Goal: Task Accomplishment & Management: Complete application form

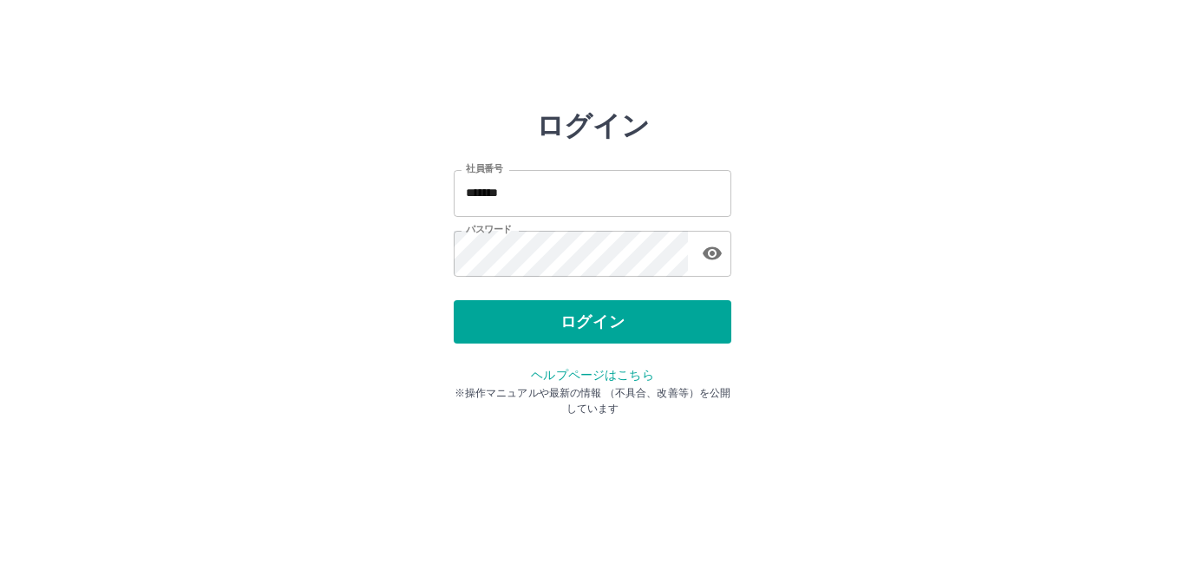
click at [576, 331] on div "ログイン" at bounding box center [593, 321] width 278 height 43
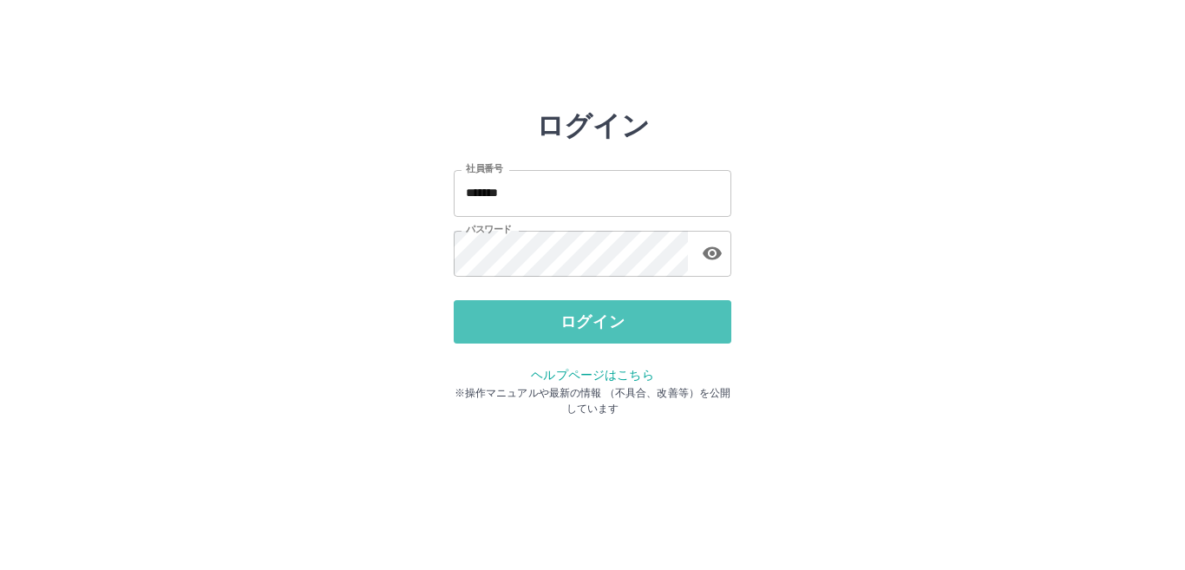
click at [576, 331] on button "ログイン" at bounding box center [593, 321] width 278 height 43
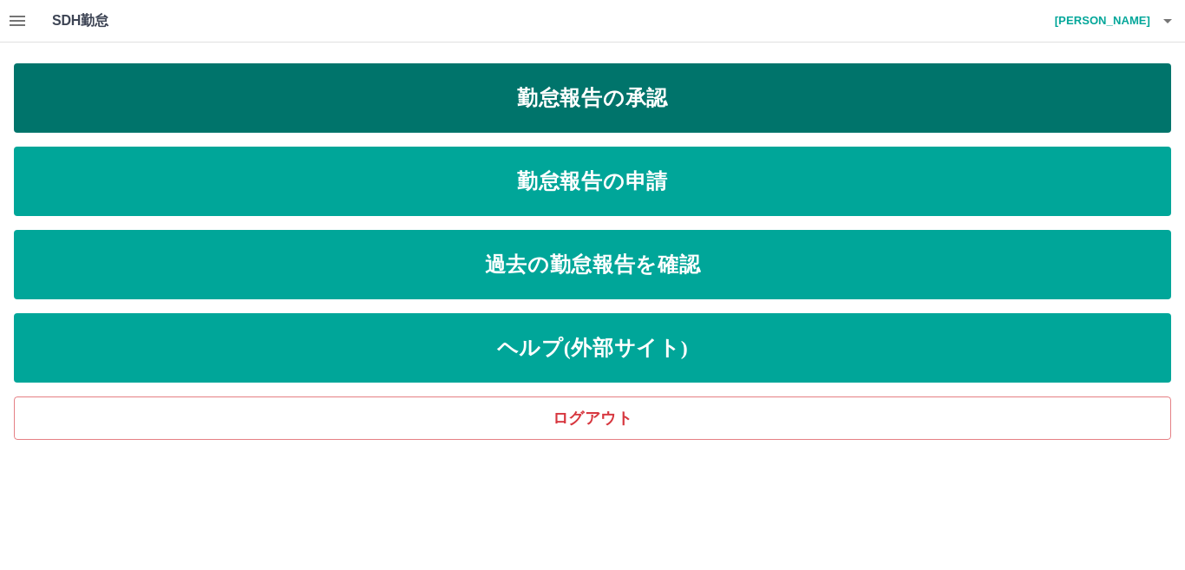
click at [538, 114] on link "勤怠報告の承認" at bounding box center [593, 97] width 1158 height 69
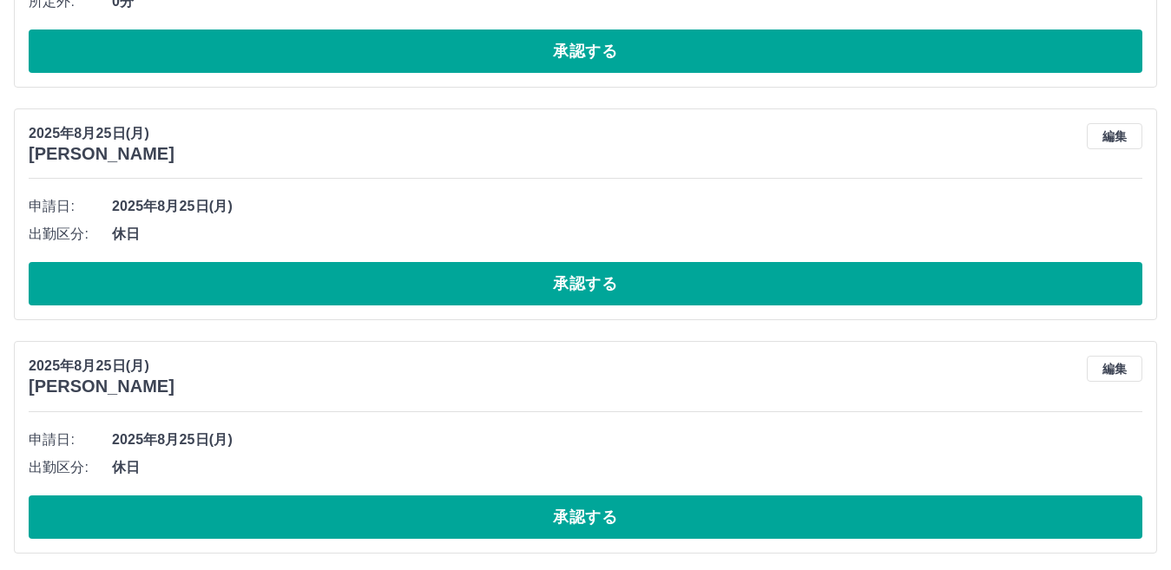
scroll to position [3232, 0]
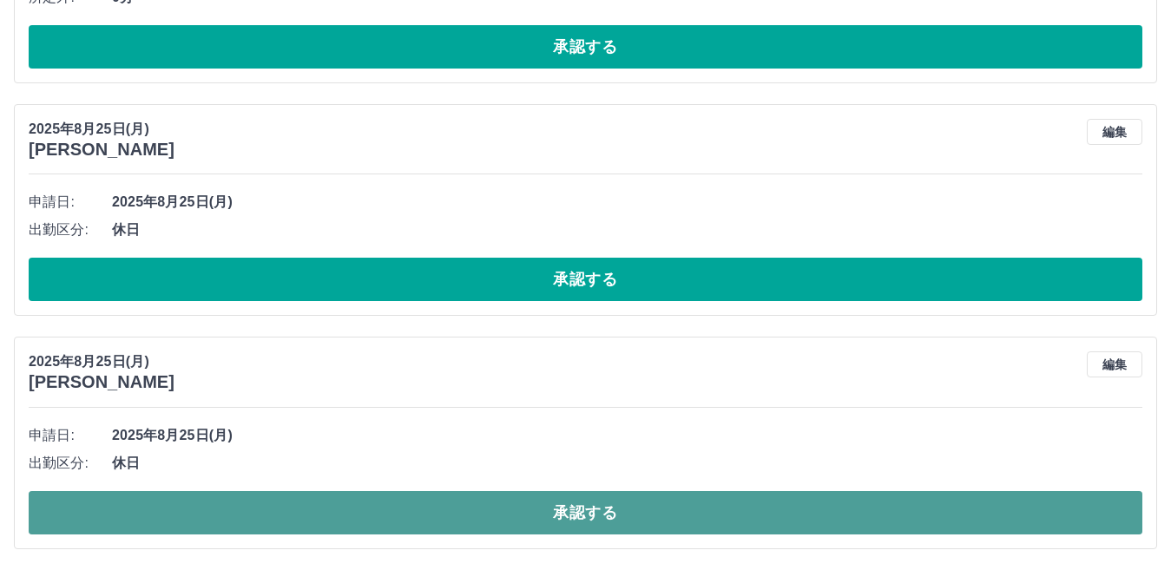
click at [387, 497] on button "承認する" at bounding box center [585, 512] width 1113 height 43
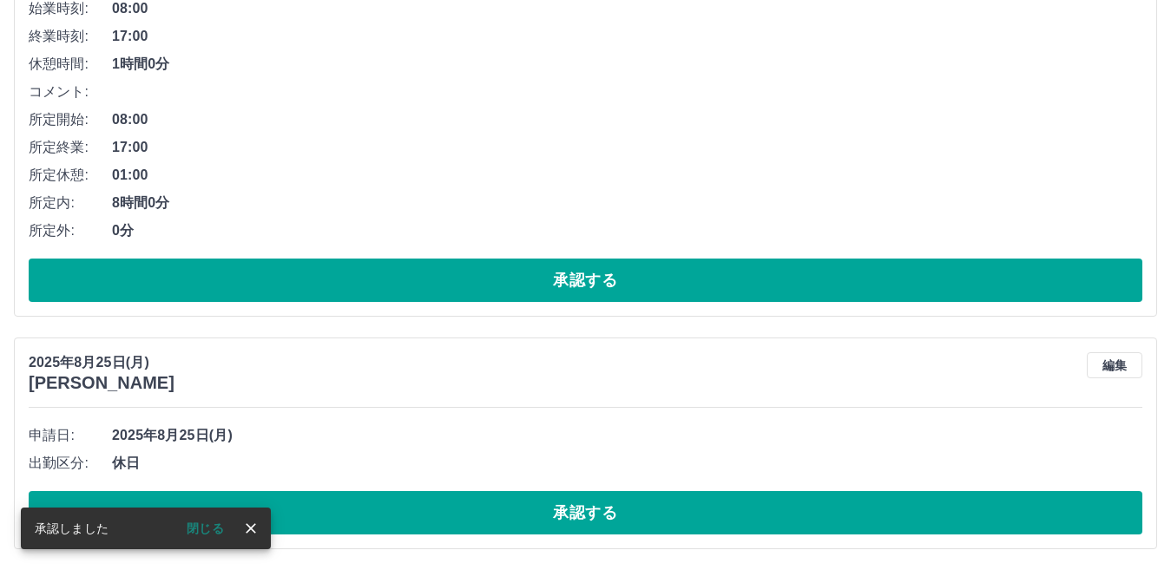
scroll to position [2998, 0]
click at [387, 497] on button "承認する" at bounding box center [585, 512] width 1113 height 43
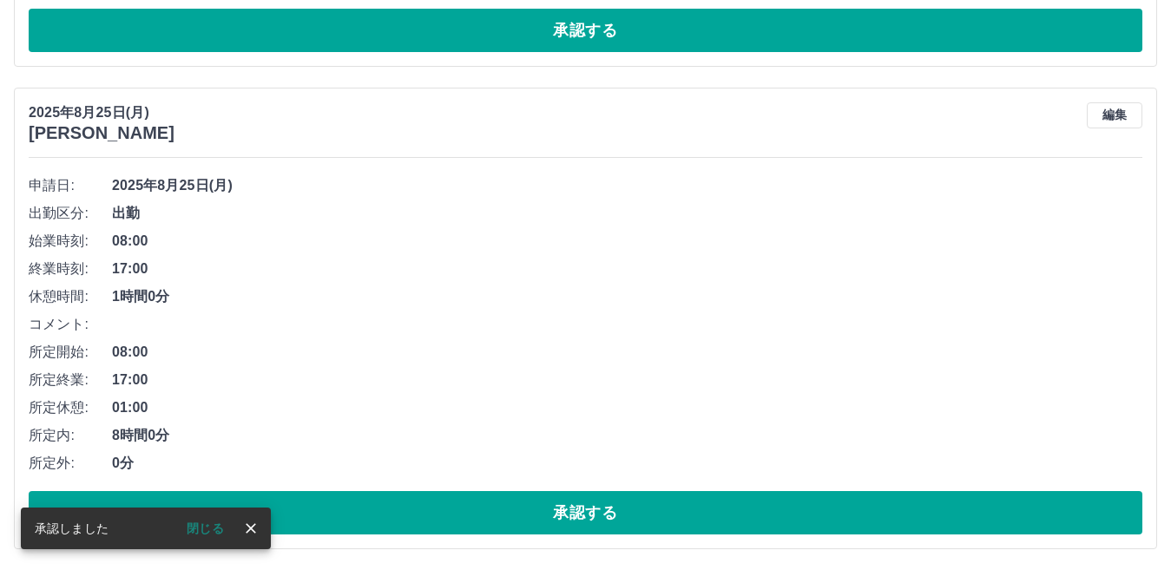
scroll to position [2766, 0]
click at [387, 497] on button "承認する" at bounding box center [585, 512] width 1113 height 43
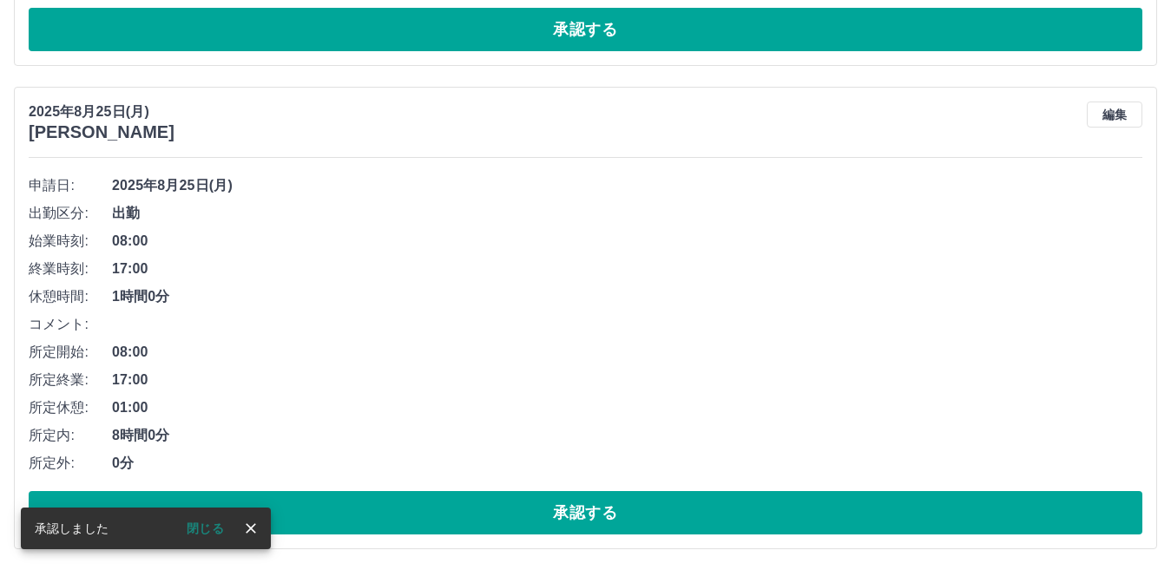
scroll to position [2283, 0]
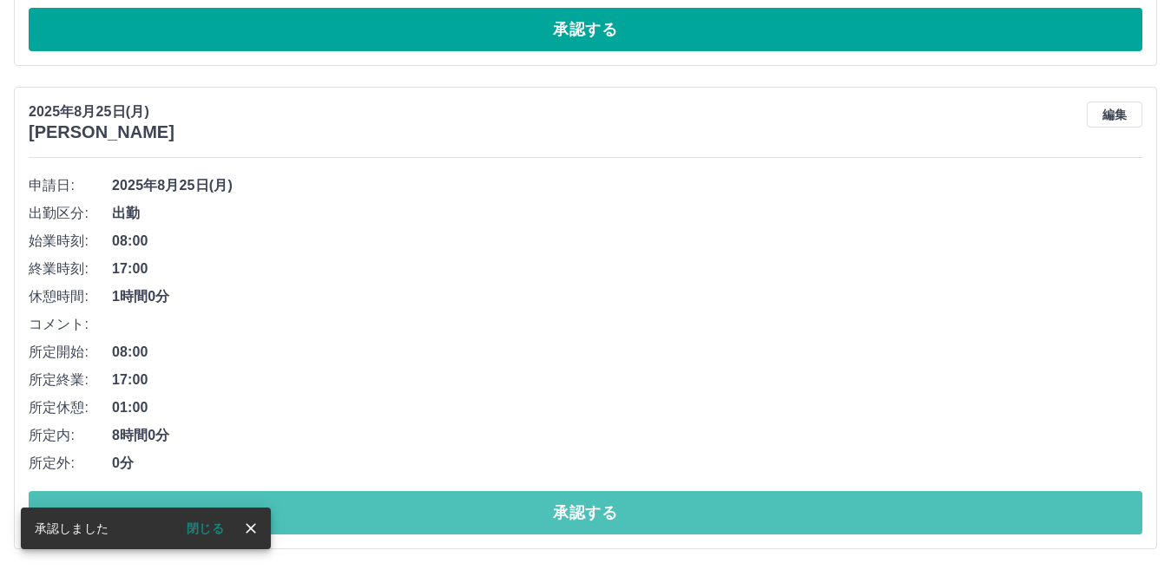
click at [387, 497] on button "承認する" at bounding box center [585, 512] width 1113 height 43
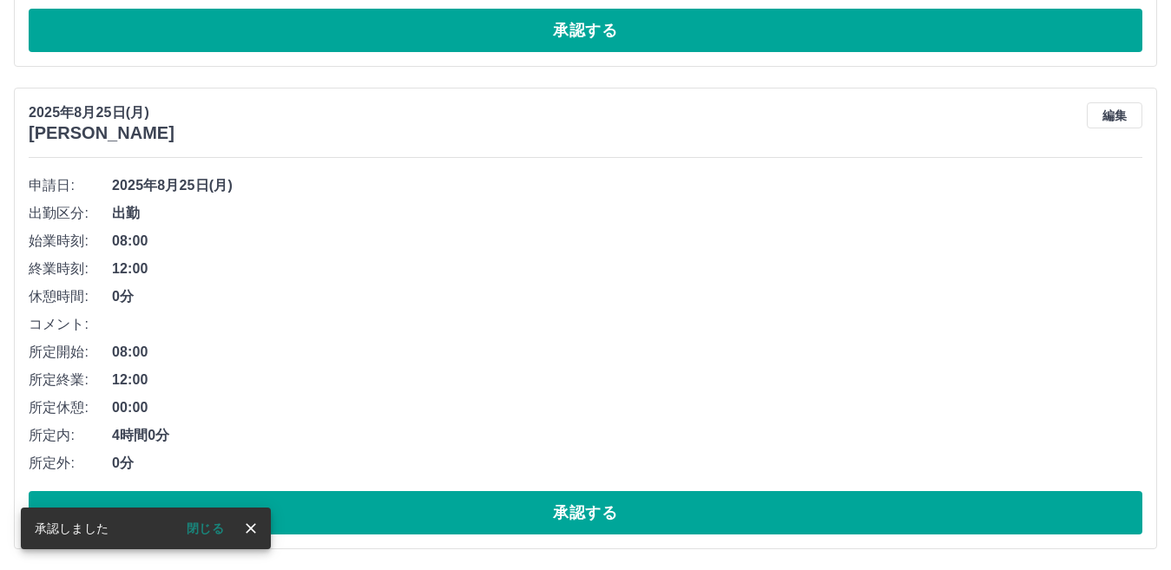
scroll to position [1800, 0]
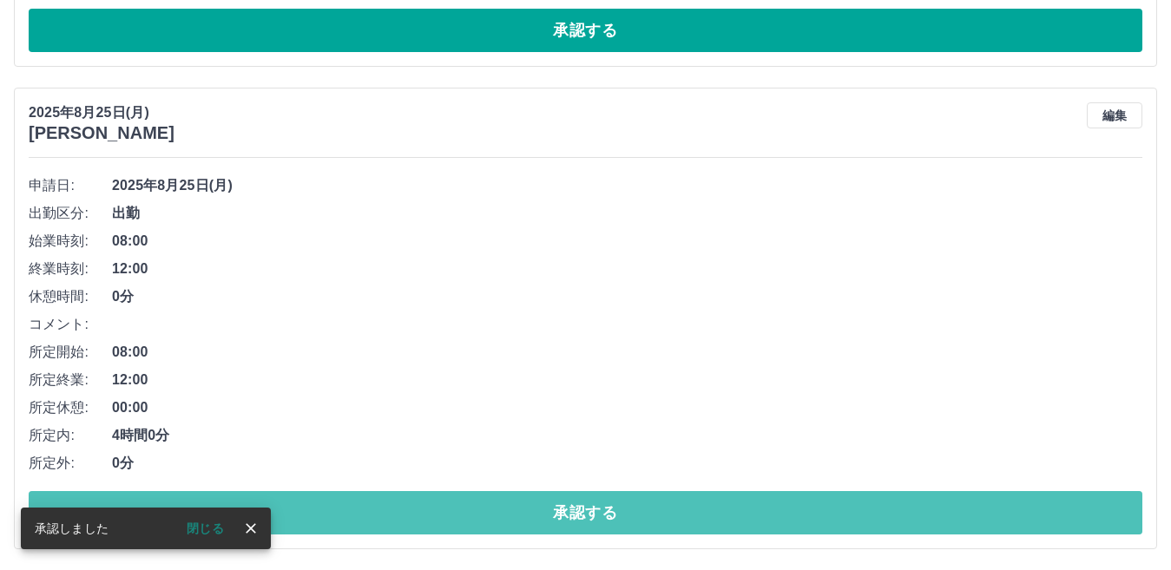
click at [387, 497] on button "承認する" at bounding box center [585, 512] width 1113 height 43
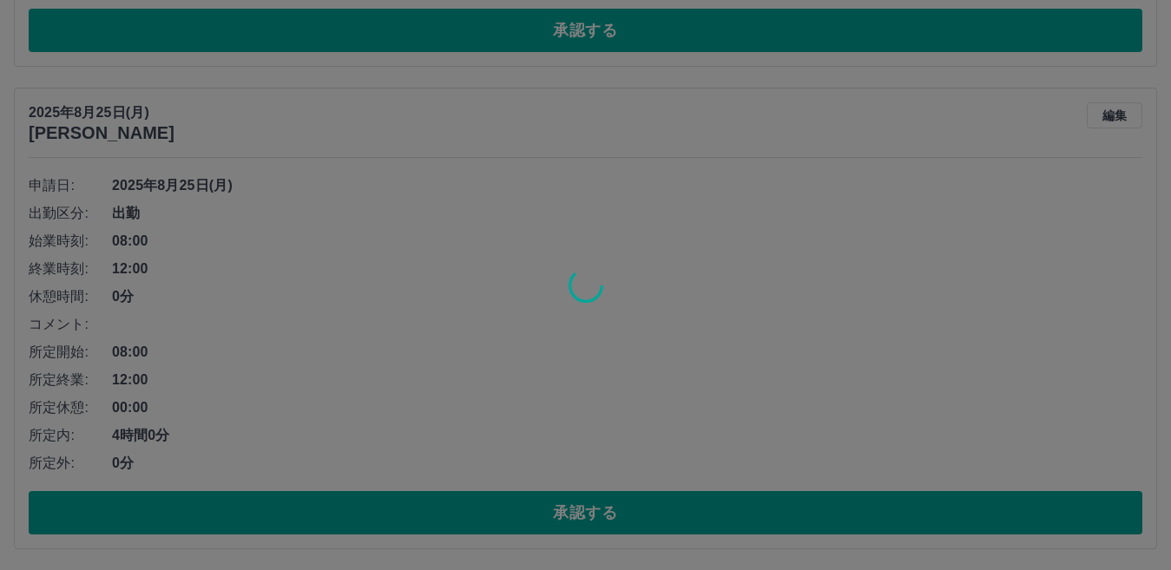
scroll to position [1317, 0]
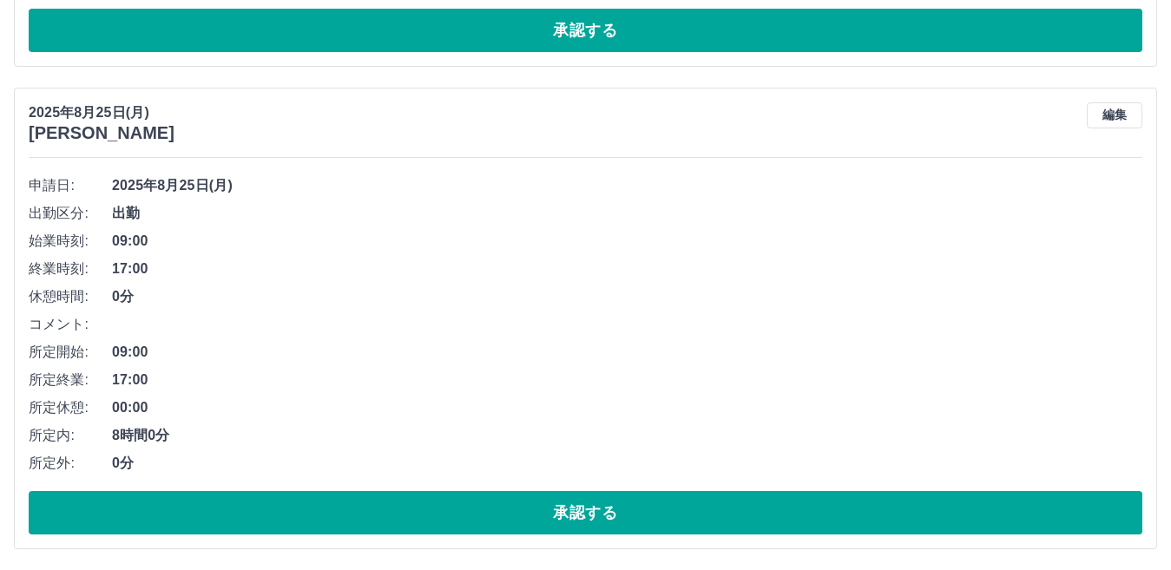
click at [387, 497] on button "承認する" at bounding box center [585, 512] width 1113 height 43
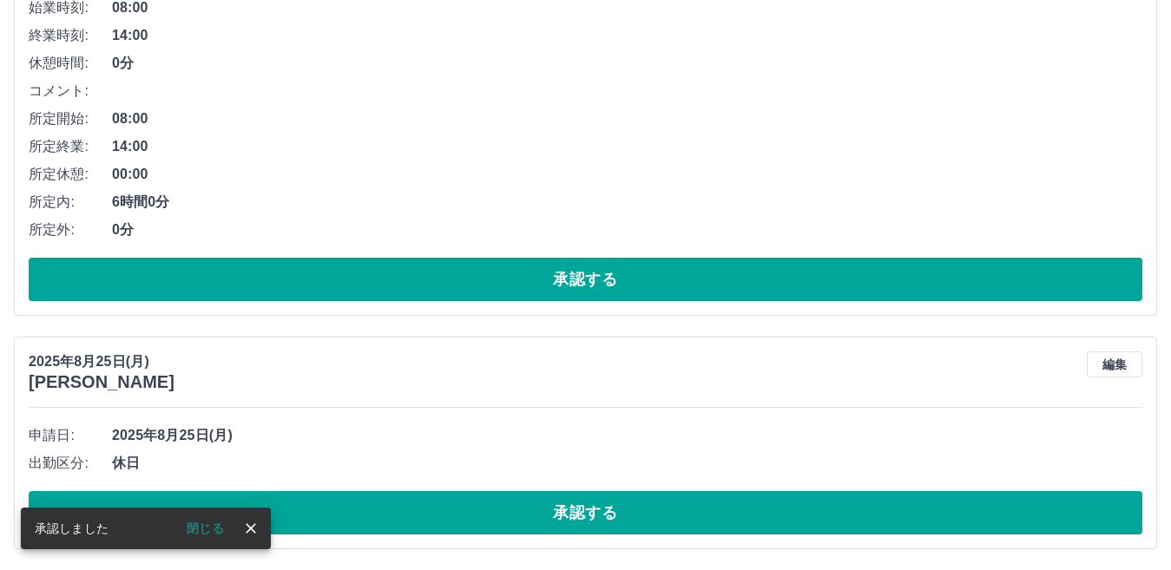
scroll to position [835, 0]
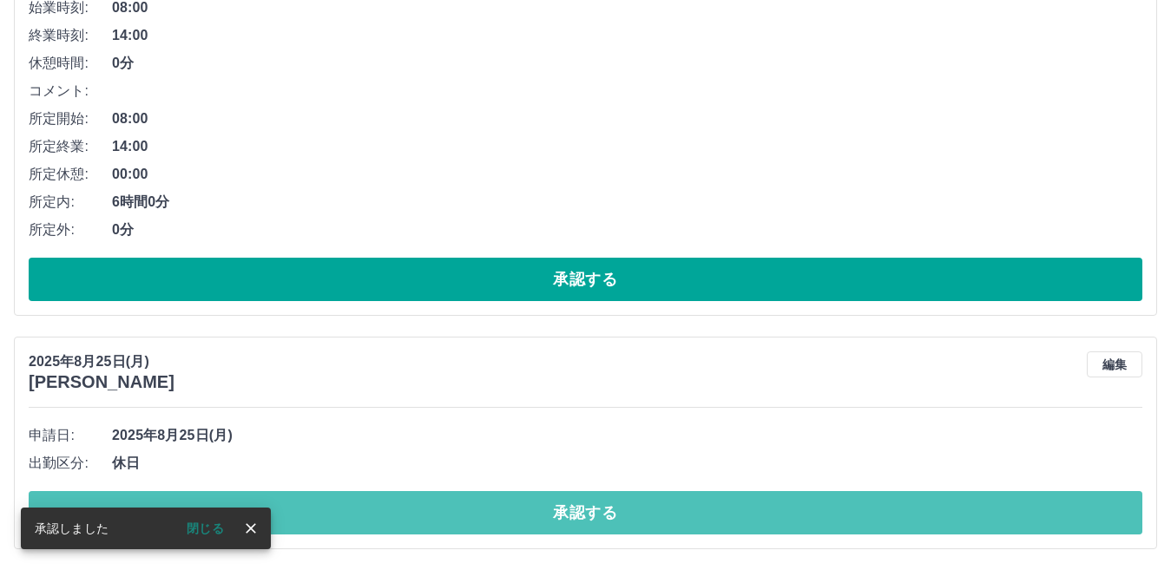
click at [388, 498] on button "承認する" at bounding box center [585, 512] width 1113 height 43
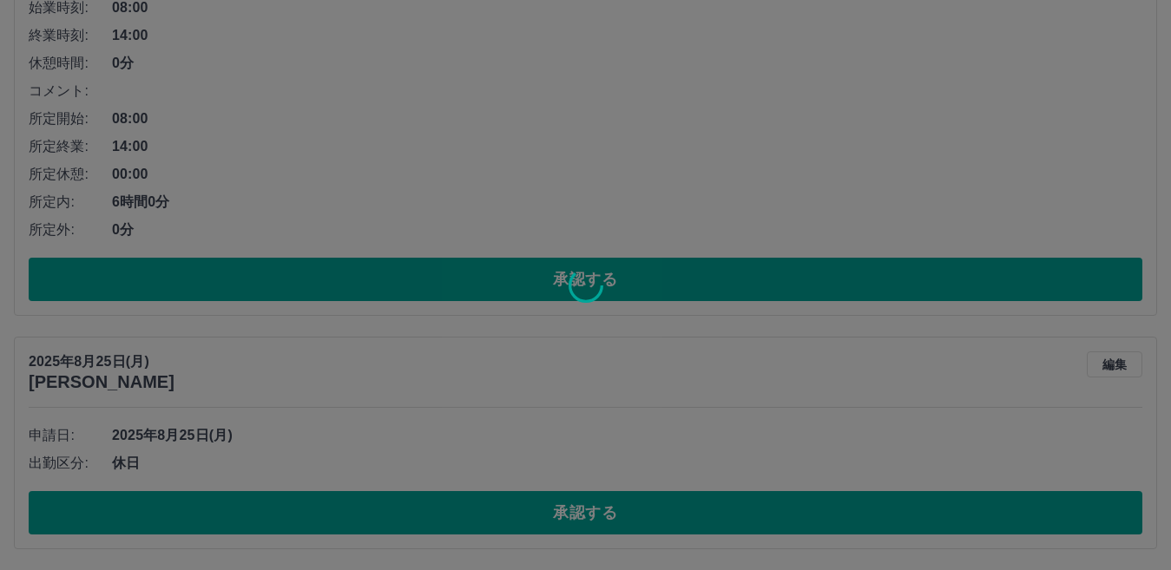
scroll to position [601, 0]
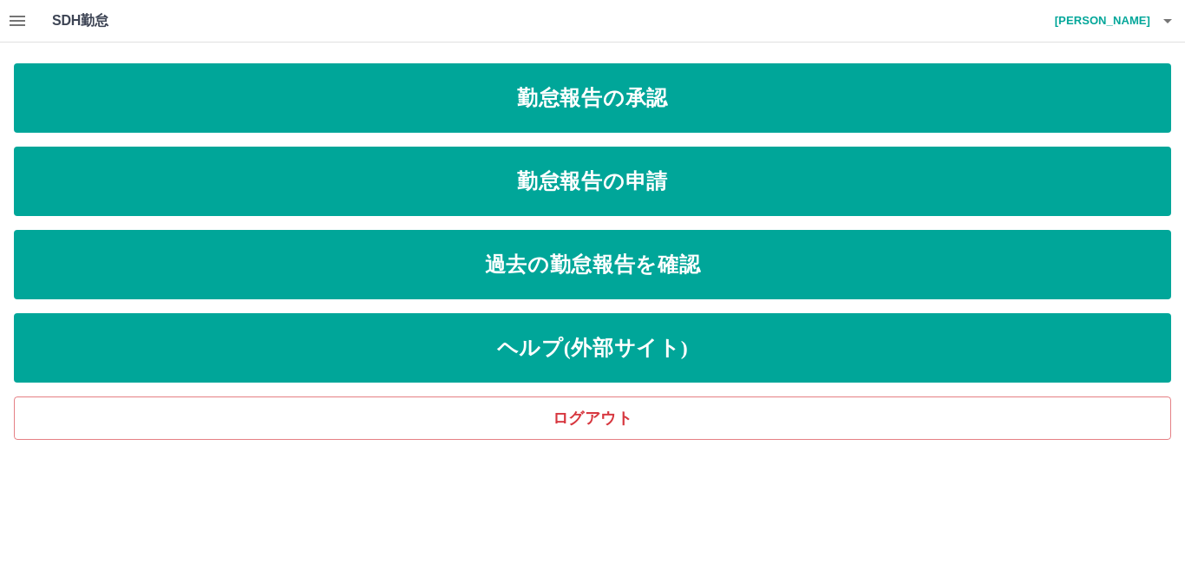
click at [21, 22] on icon "button" at bounding box center [18, 21] width 16 height 10
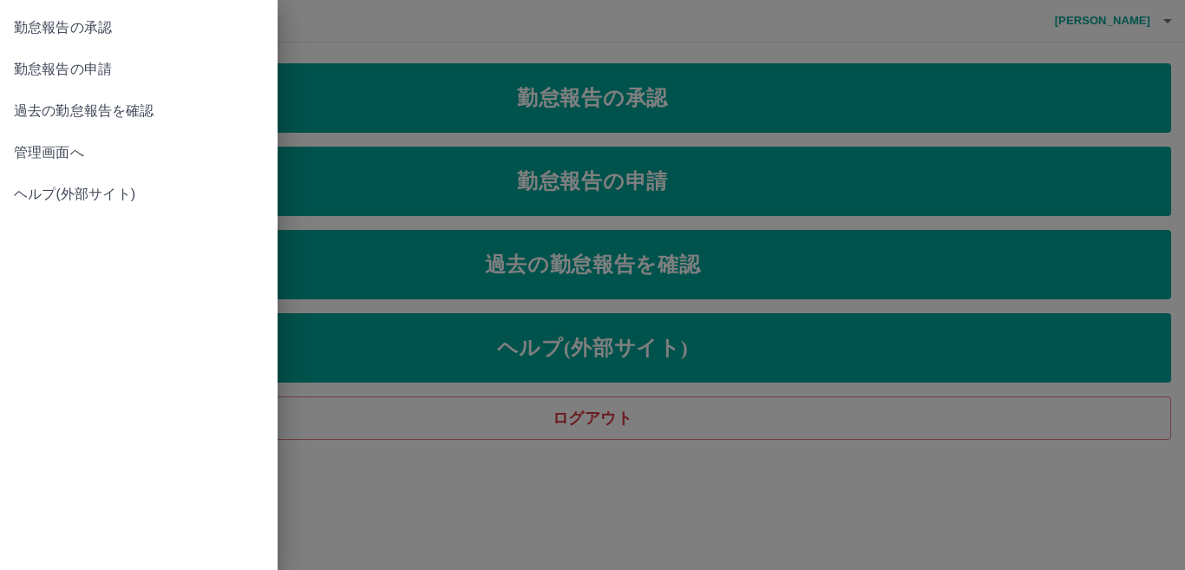
click at [34, 21] on span "勤怠報告の承認" at bounding box center [139, 27] width 250 height 21
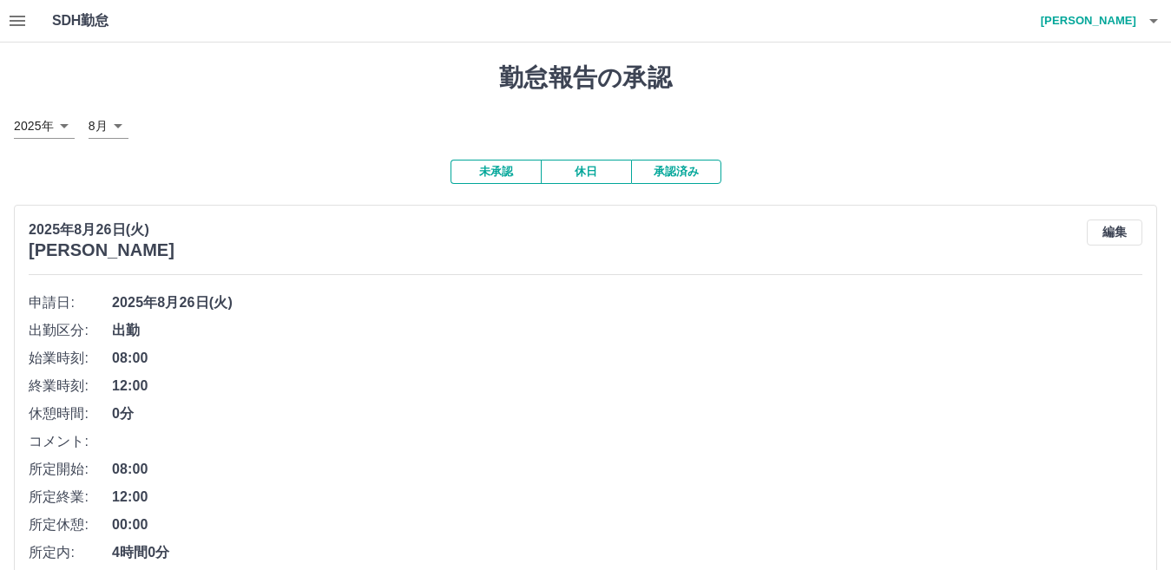
click at [21, 2] on button "button" at bounding box center [17, 21] width 35 height 42
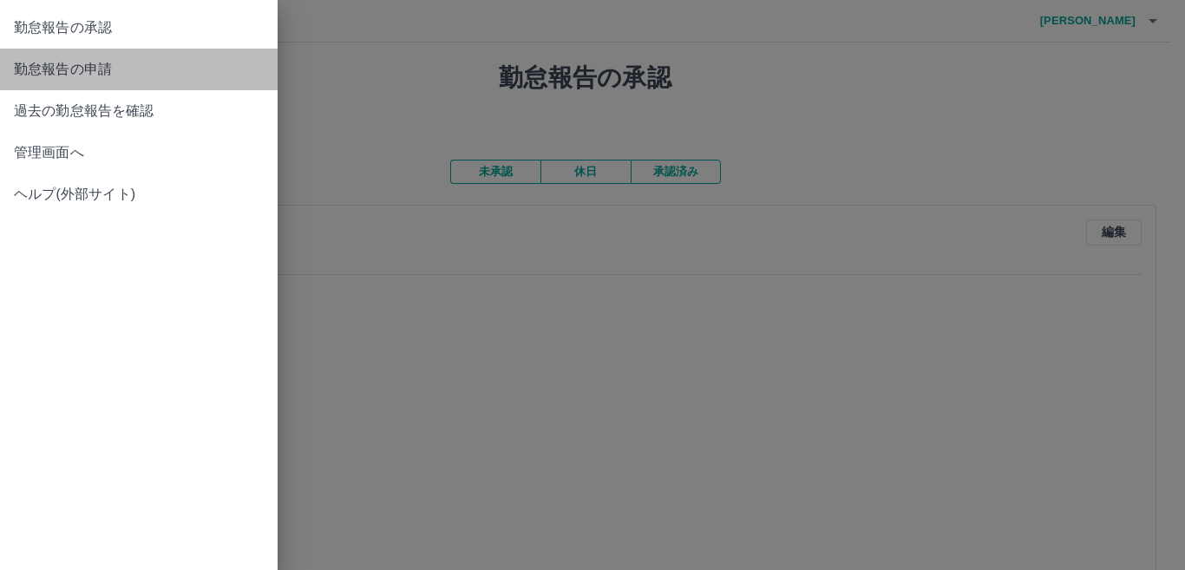
click at [35, 59] on span "勤怠報告の申請" at bounding box center [139, 69] width 250 height 21
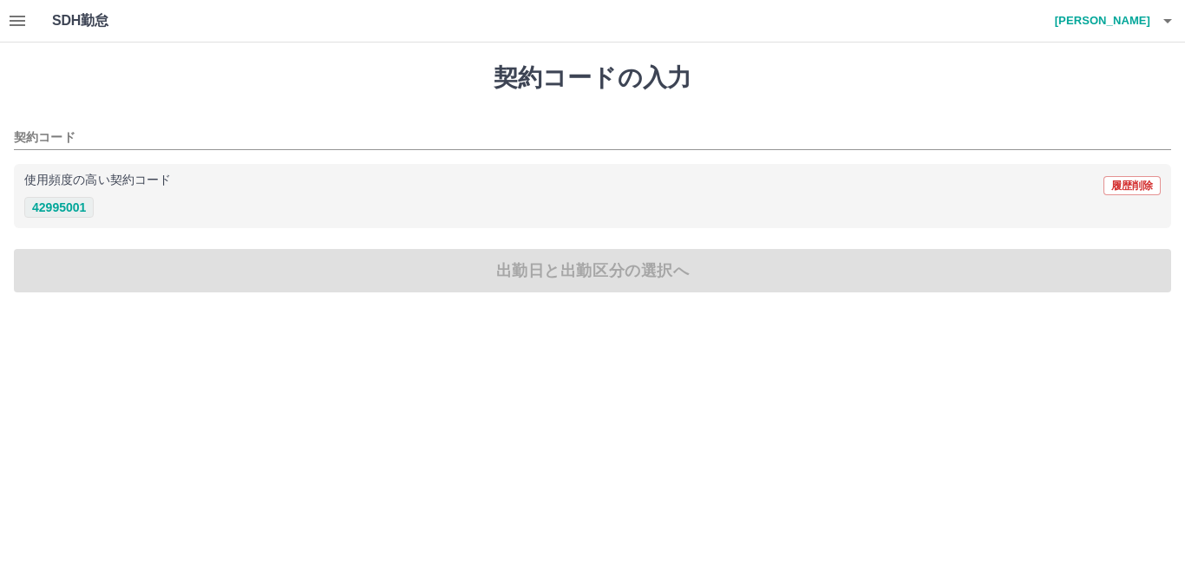
click at [56, 211] on button "42995001" at bounding box center [58, 207] width 69 height 21
type input "********"
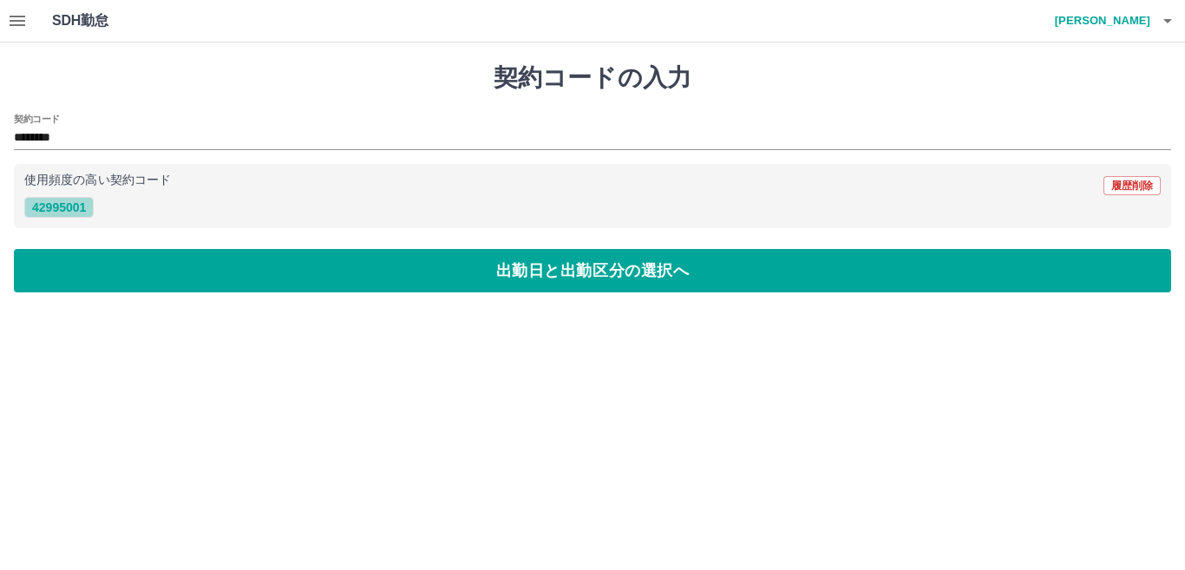
click at [80, 207] on button "42995001" at bounding box center [58, 207] width 69 height 21
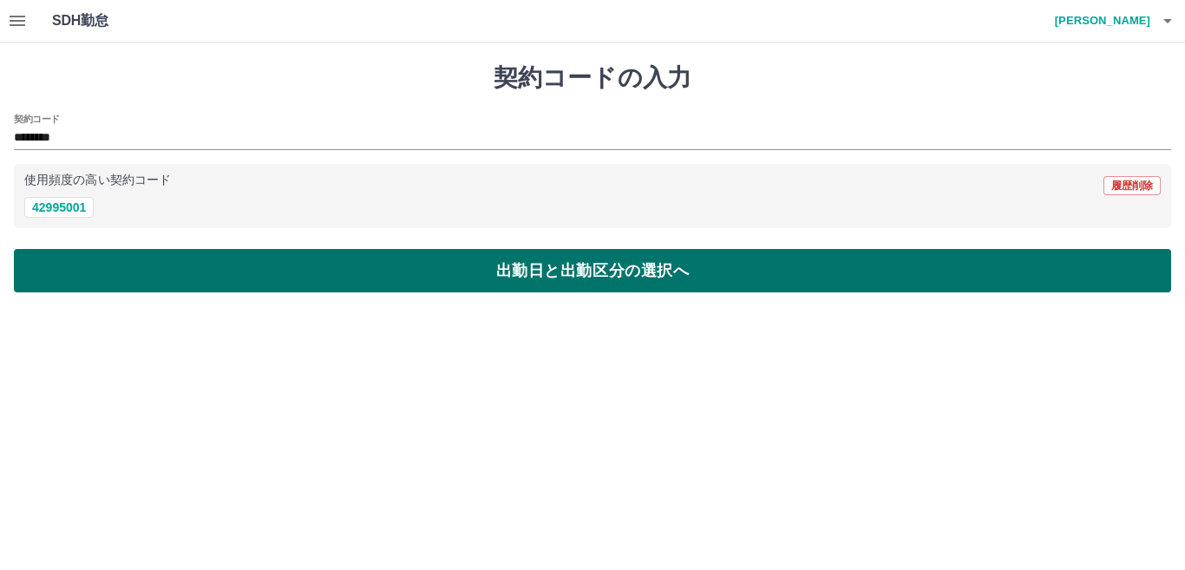
click at [122, 278] on button "出勤日と出勤区分の選択へ" at bounding box center [593, 270] width 1158 height 43
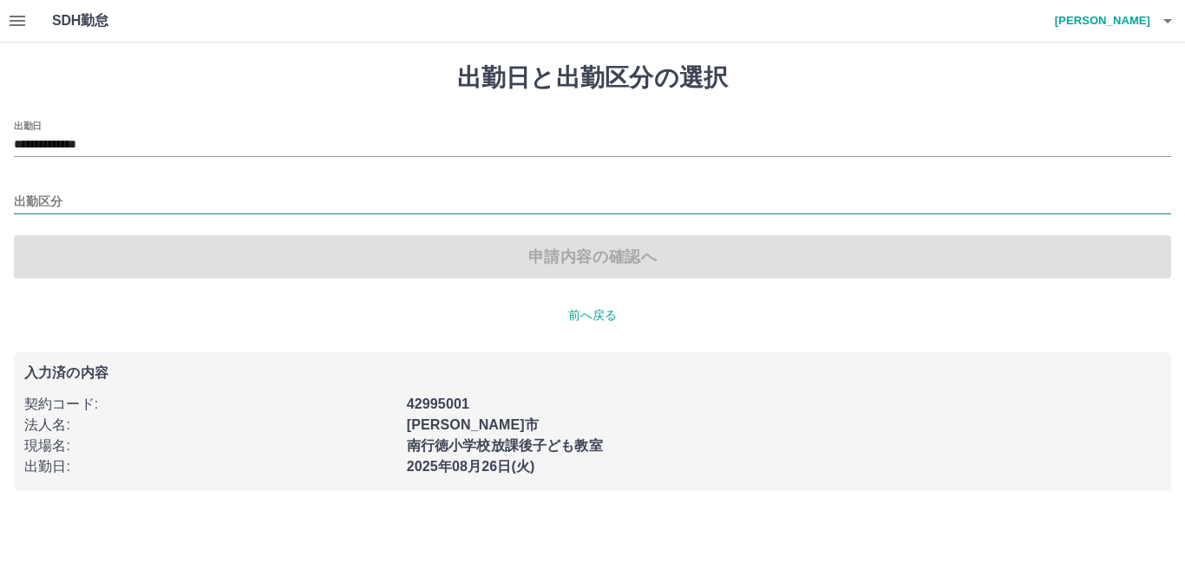
click at [71, 207] on input "出勤区分" at bounding box center [593, 203] width 1158 height 22
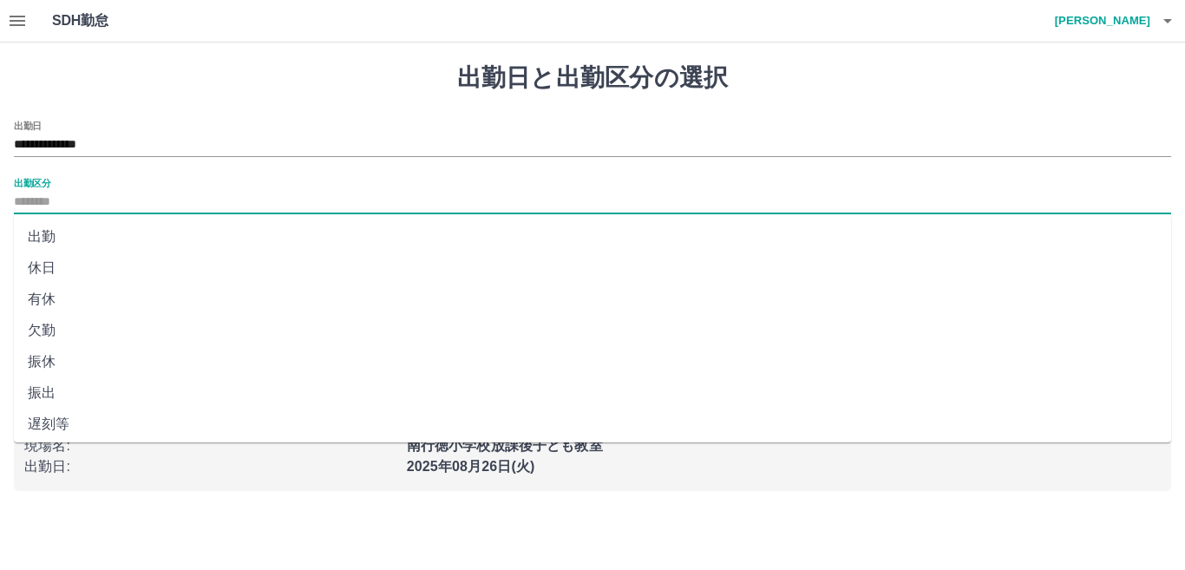
click at [60, 241] on li "出勤" at bounding box center [593, 236] width 1158 height 31
type input "**"
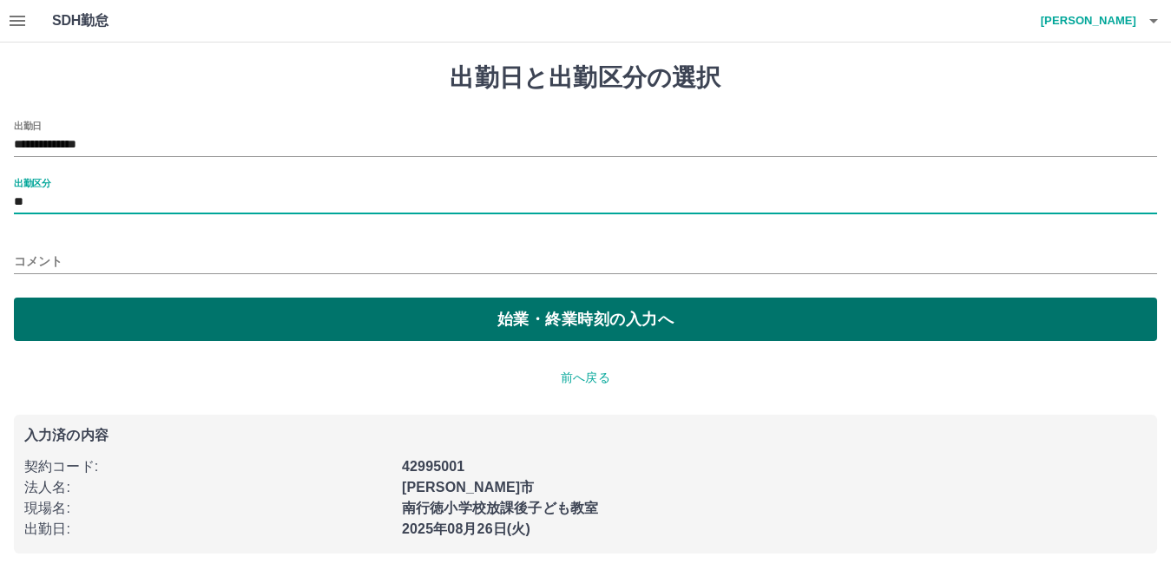
click at [79, 308] on button "始業・終業時刻の入力へ" at bounding box center [585, 319] width 1143 height 43
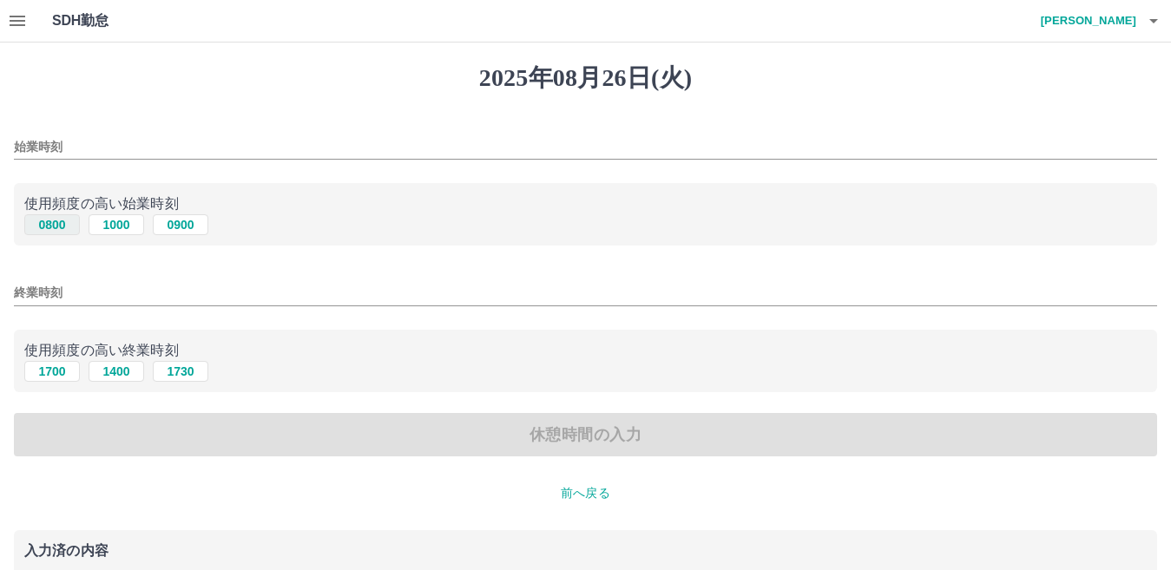
click at [57, 226] on button "0800" at bounding box center [52, 224] width 56 height 21
type input "****"
click at [54, 371] on button "1700" at bounding box center [52, 371] width 56 height 21
type input "****"
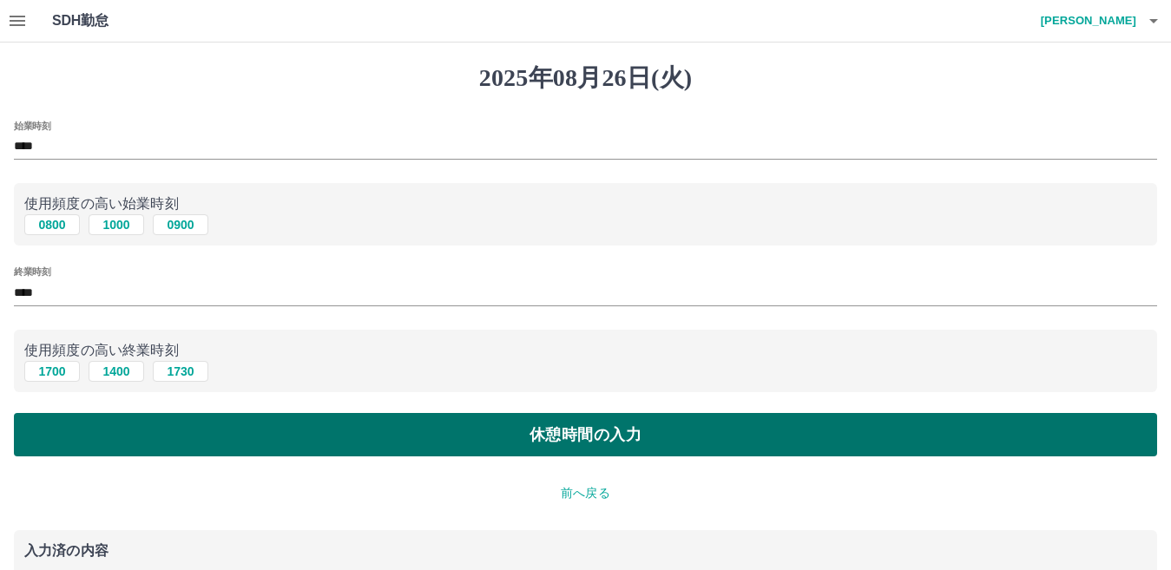
click at [103, 436] on button "休憩時間の入力" at bounding box center [585, 434] width 1143 height 43
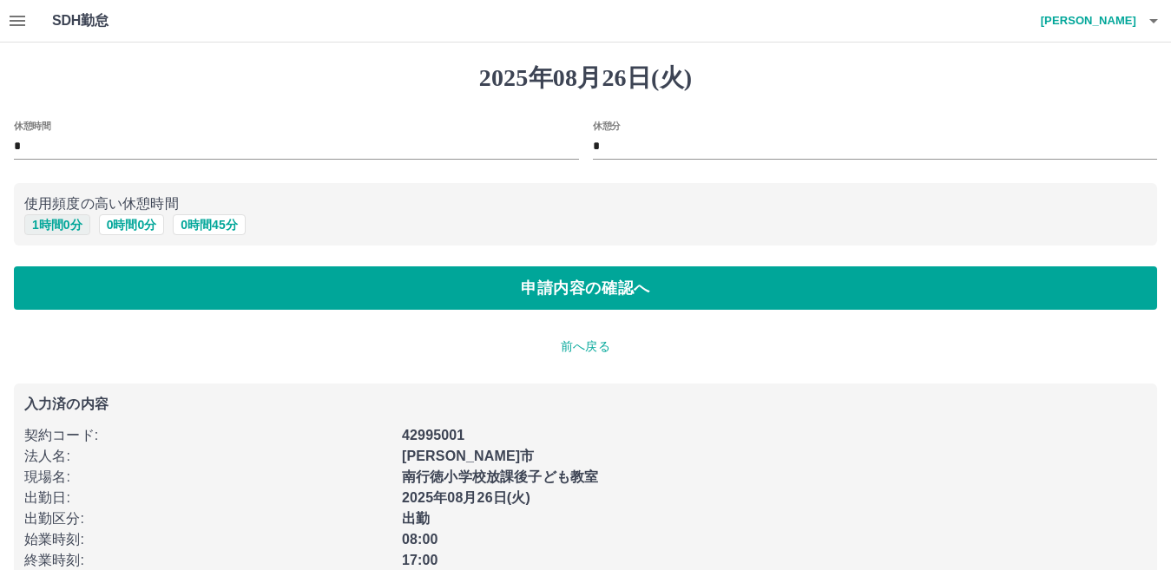
click at [53, 235] on button "1 時間 0 分" at bounding box center [57, 224] width 66 height 21
type input "*"
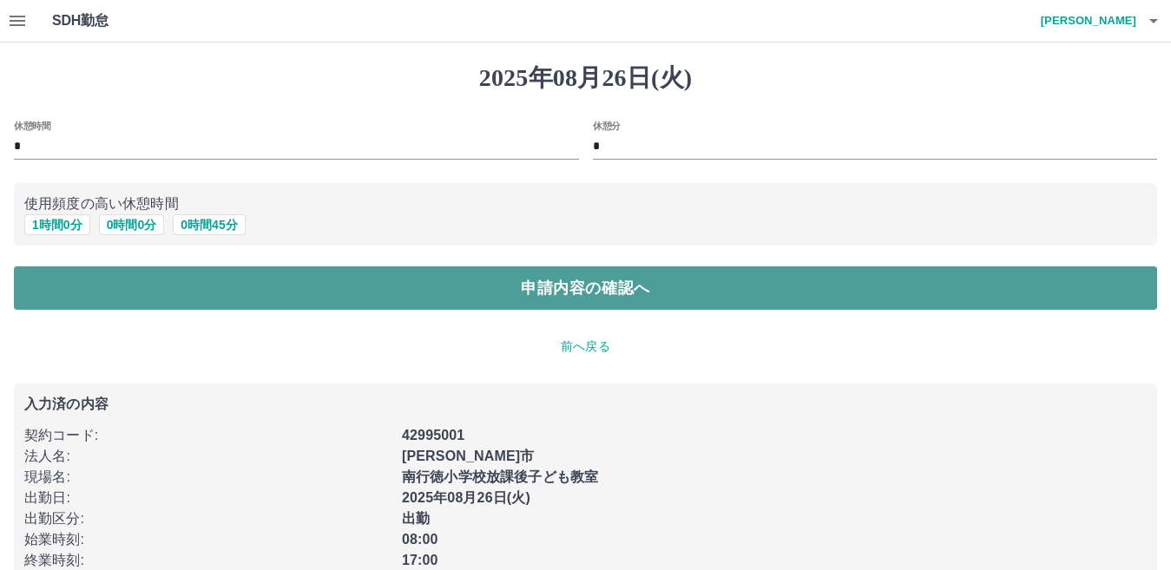
click at [178, 294] on button "申請内容の確認へ" at bounding box center [585, 287] width 1143 height 43
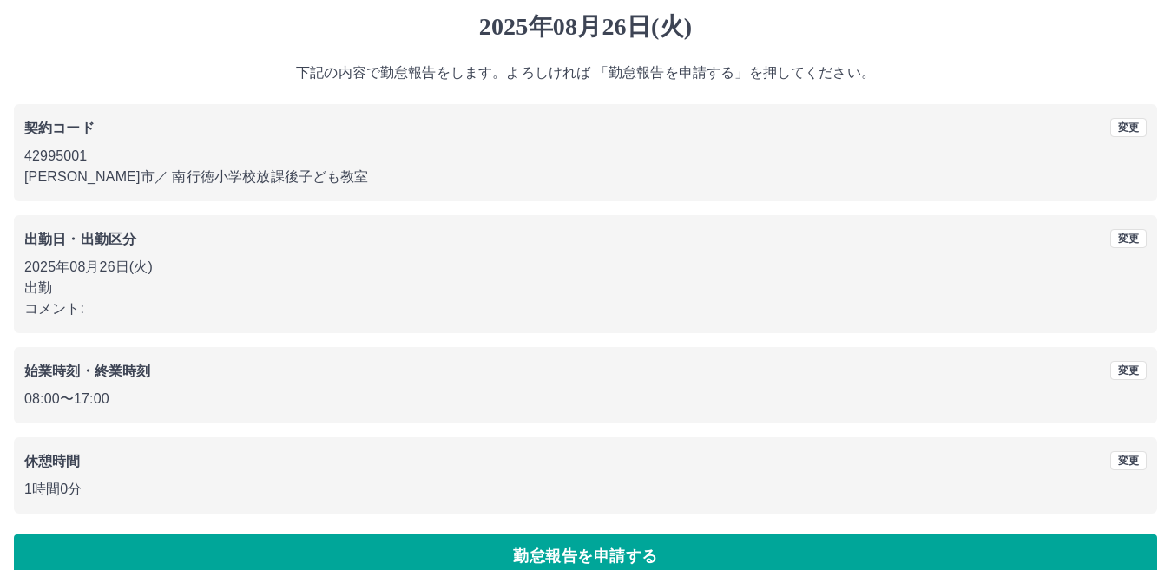
scroll to position [80, 0]
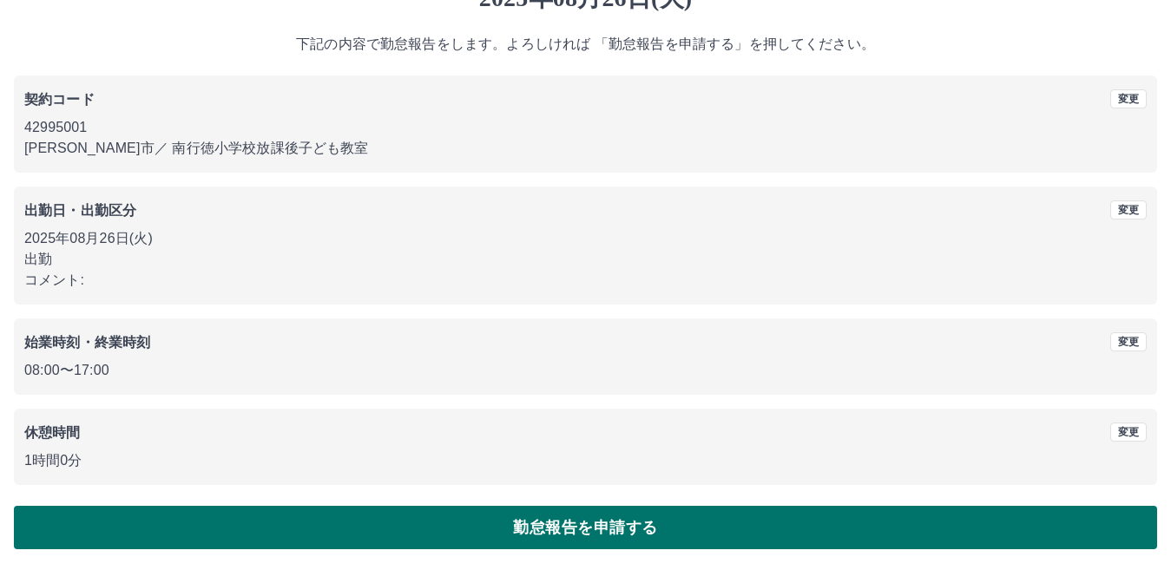
click at [307, 528] on button "勤怠報告を申請する" at bounding box center [585, 527] width 1143 height 43
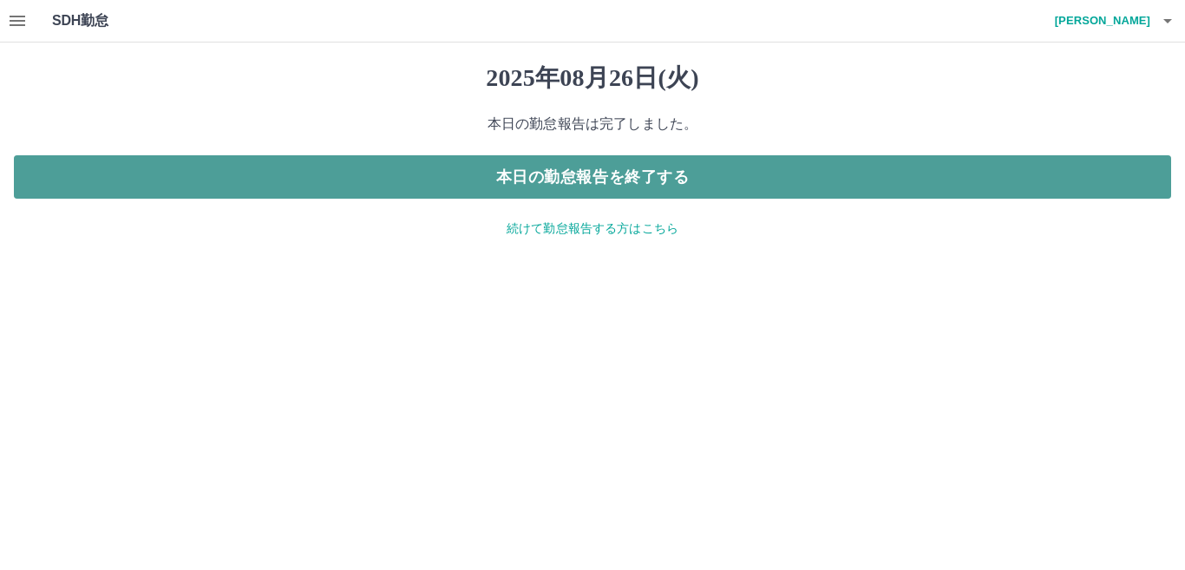
click at [528, 174] on button "本日の勤怠報告を終了する" at bounding box center [593, 176] width 1158 height 43
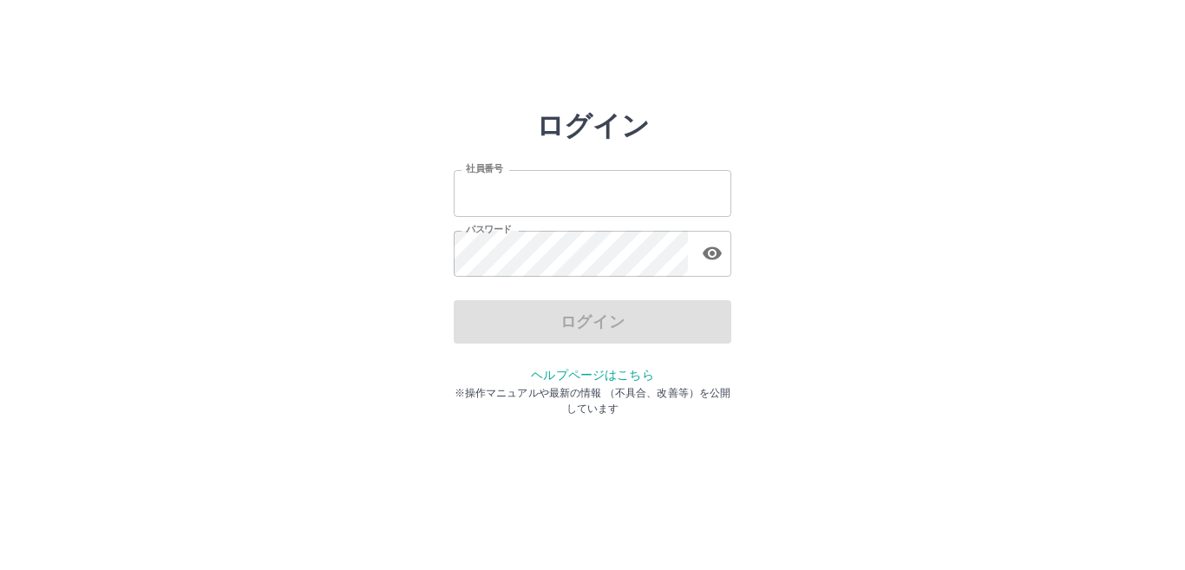
type input "*******"
click at [549, 327] on div "ログイン" at bounding box center [593, 321] width 278 height 43
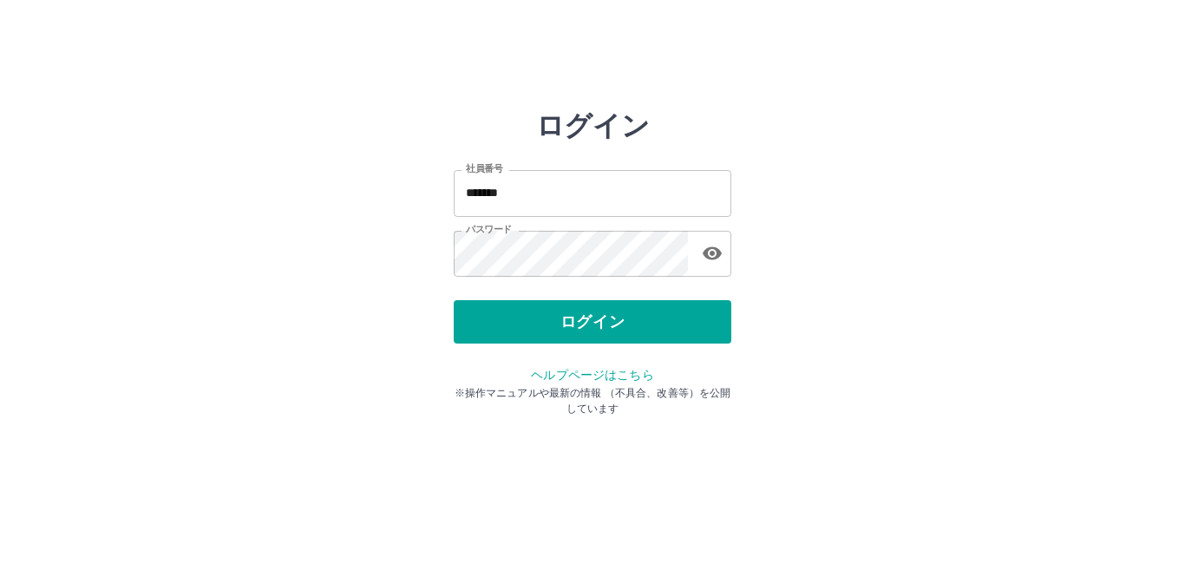
click at [549, 327] on button "ログイン" at bounding box center [593, 321] width 278 height 43
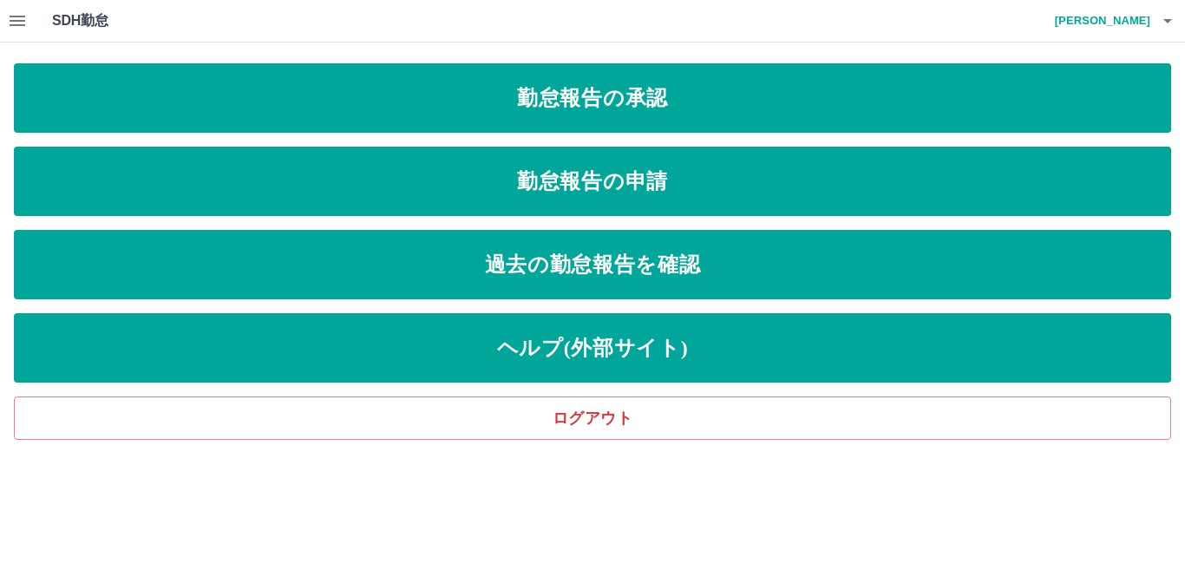
click at [14, 29] on icon "button" at bounding box center [17, 20] width 21 height 21
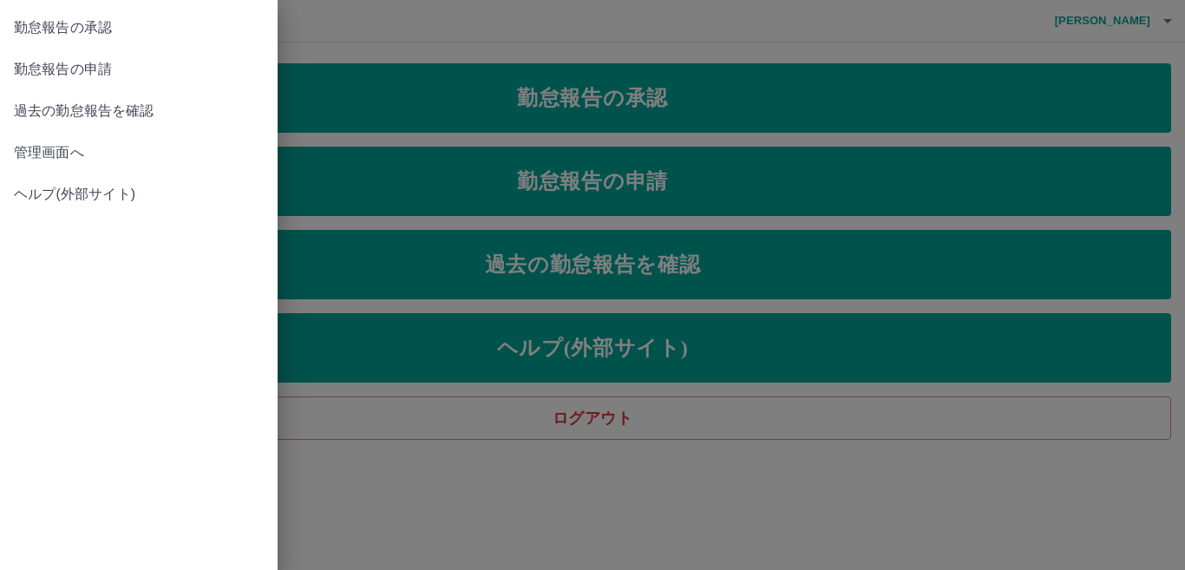
click at [32, 150] on span "管理画面へ" at bounding box center [139, 152] width 250 height 21
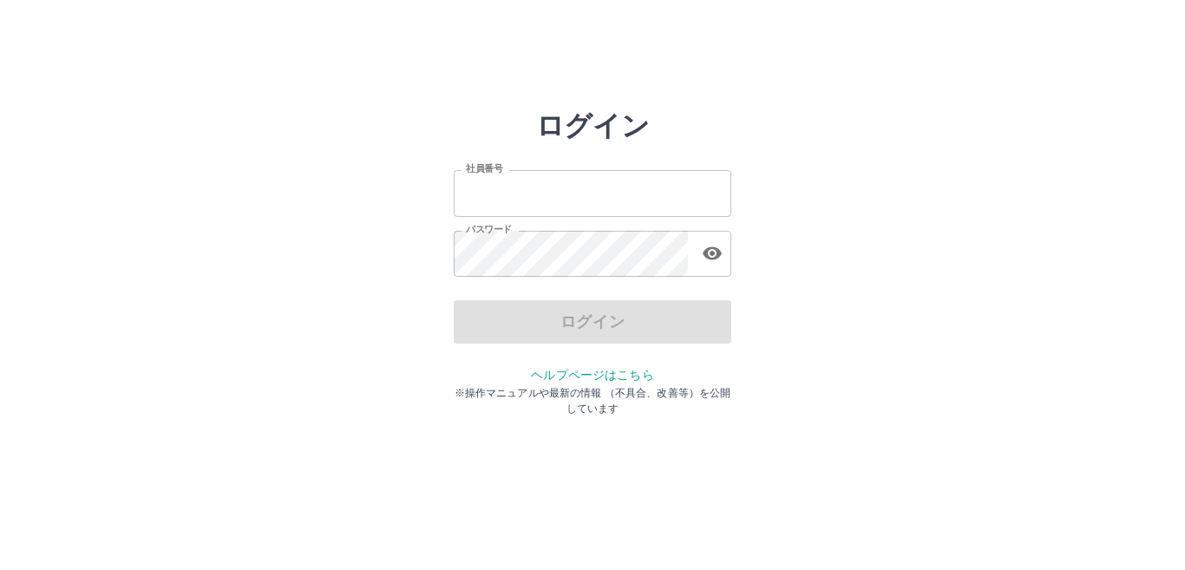
type input "*******"
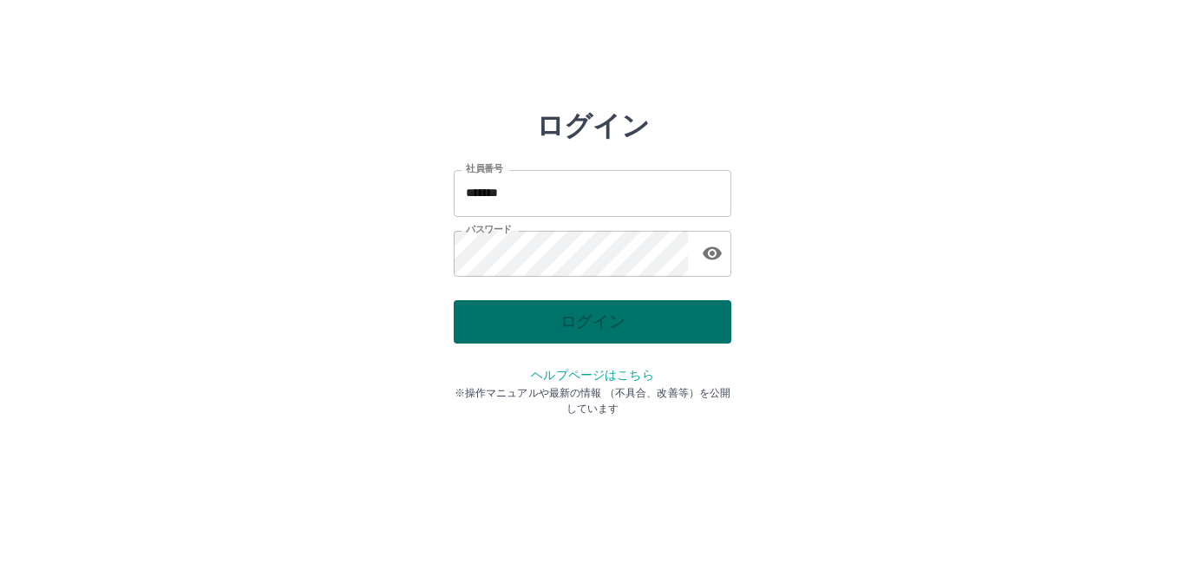
click at [559, 318] on div "ログイン" at bounding box center [593, 321] width 278 height 43
click at [559, 318] on button "ログイン" at bounding box center [593, 321] width 278 height 43
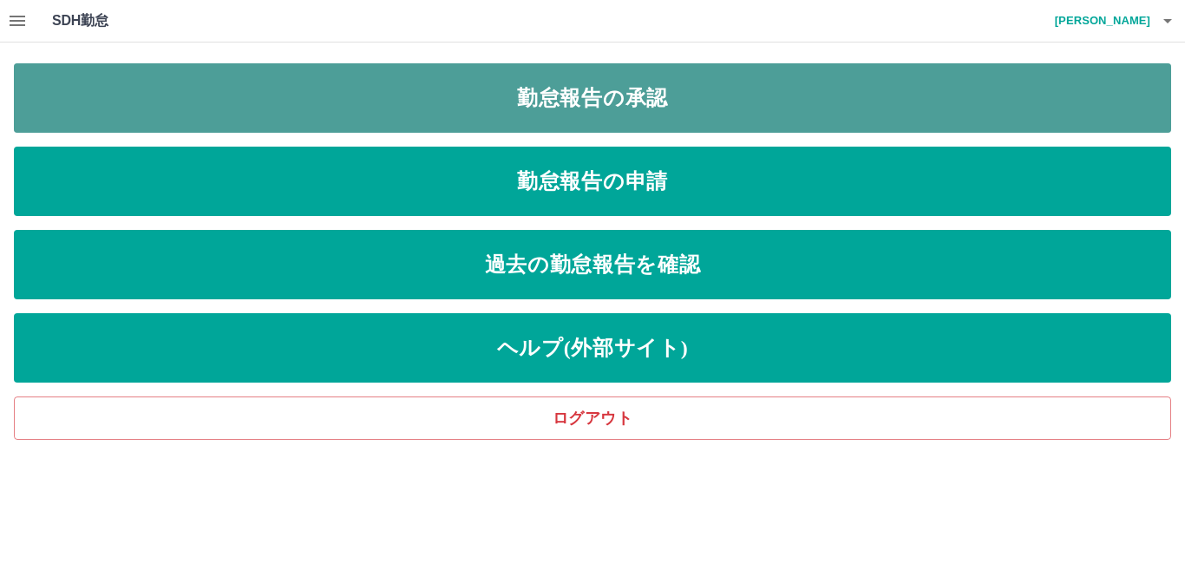
click at [507, 97] on link "勤怠報告の承認" at bounding box center [593, 97] width 1158 height 69
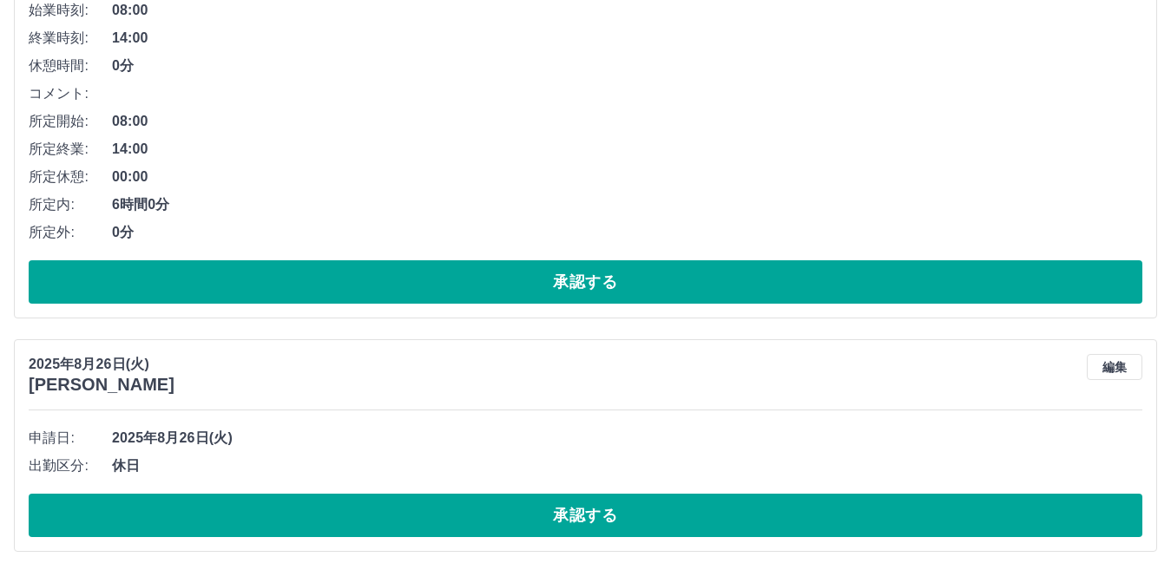
scroll to position [1783, 0]
